Goal: Task Accomplishment & Management: Complete application form

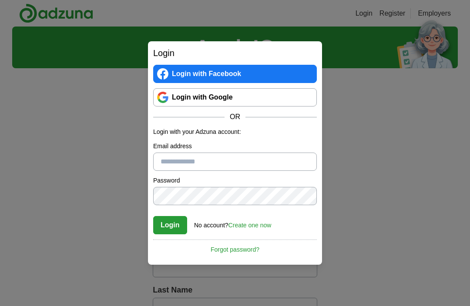
click at [310, 161] on input "Email address" at bounding box center [235, 162] width 164 height 18
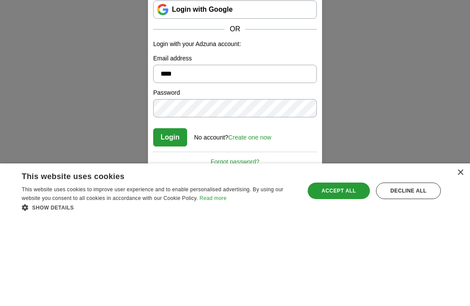
click at [170, 216] on button "Login" at bounding box center [170, 225] width 34 height 18
type input "**********"
click at [266, 222] on link "Create one now" at bounding box center [249, 225] width 43 height 7
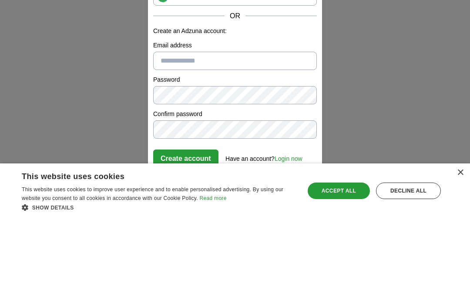
scroll to position [88, 0]
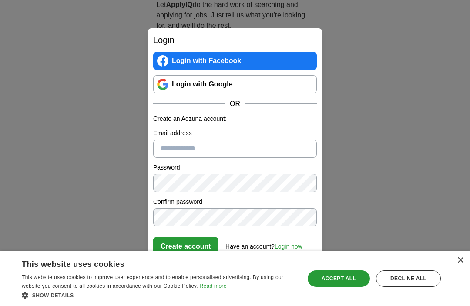
click at [169, 147] on input "Email address" at bounding box center [235, 149] width 164 height 18
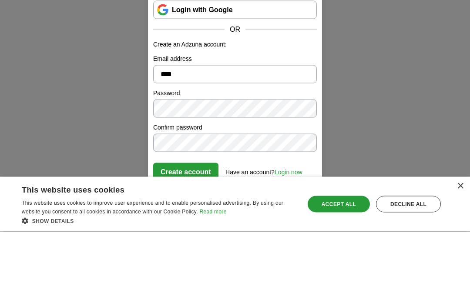
click at [186, 237] on button "Create account" at bounding box center [185, 246] width 65 height 18
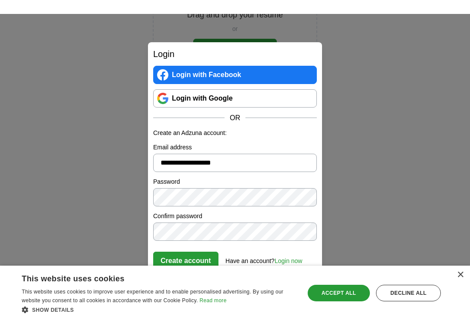
scroll to position [162, 0]
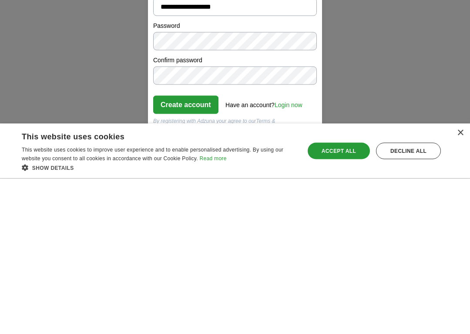
click at [376, 298] on div "Decline all" at bounding box center [408, 306] width 65 height 17
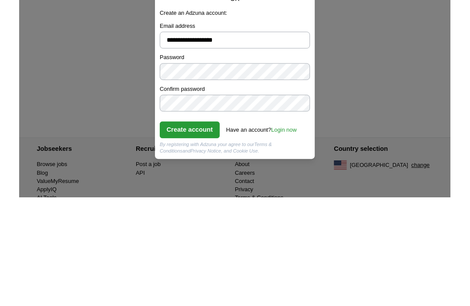
scroll to position [350, 0]
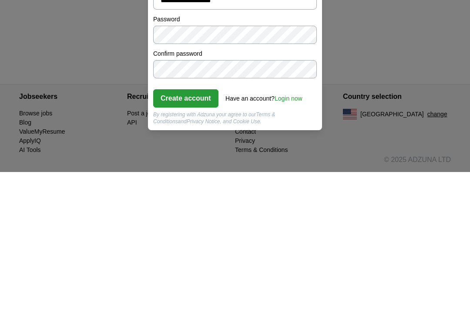
click at [174, 251] on button "Create account" at bounding box center [185, 260] width 65 height 18
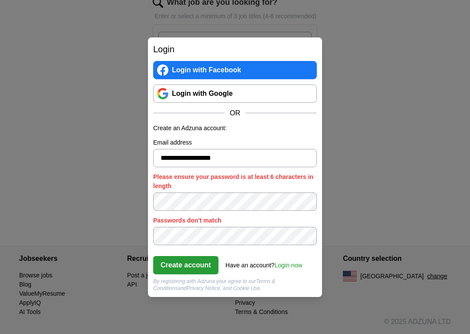
type input "****"
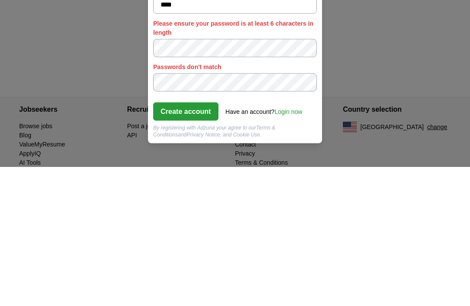
click at [169, 242] on button "Create account" at bounding box center [185, 251] width 65 height 18
click at [170, 242] on button "Create account" at bounding box center [185, 251] width 65 height 18
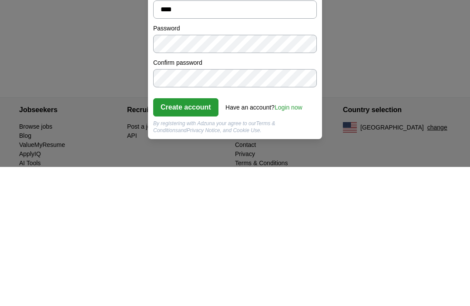
scroll to position [377, 0]
